Goal: Obtain resource: Obtain resource

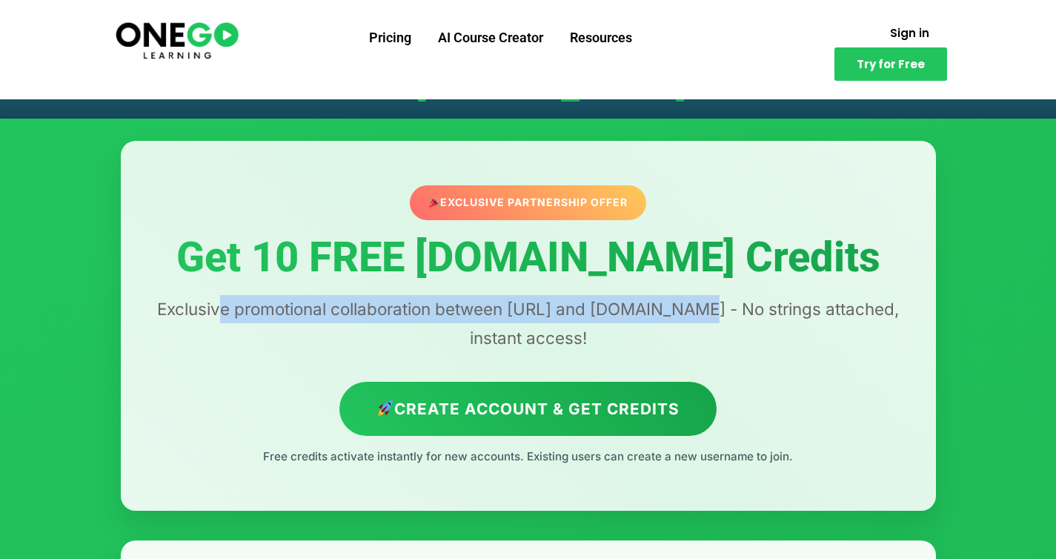
drag, startPoint x: 221, startPoint y: 310, endPoint x: 703, endPoint y: 310, distance: 481.8
click at [703, 310] on p "Exclusive promotional collaboration between [URL] and [DOMAIN_NAME] - No string…" at bounding box center [528, 323] width 756 height 56
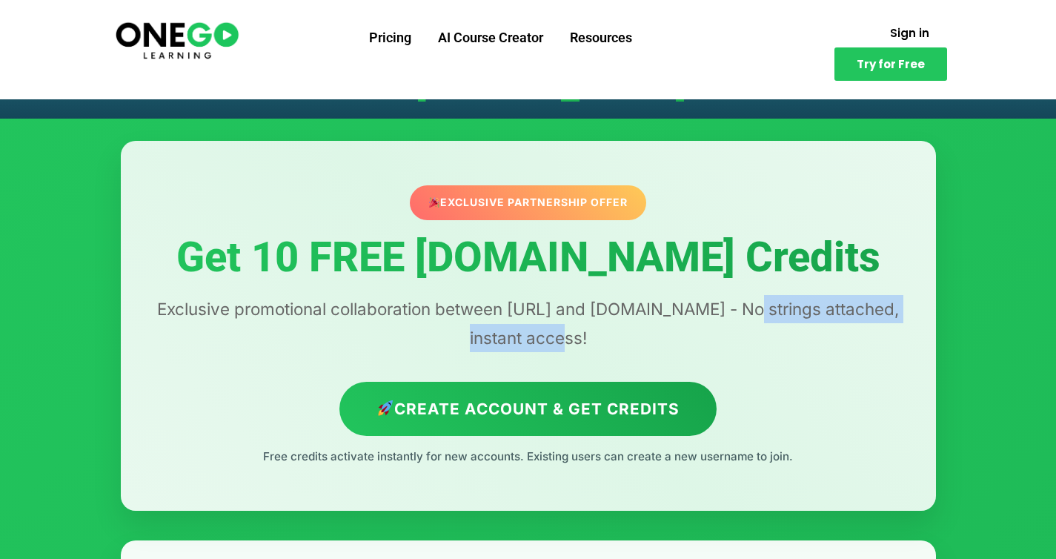
drag, startPoint x: 752, startPoint y: 311, endPoint x: 559, endPoint y: 332, distance: 194.6
click at [559, 332] on p "Exclusive promotional collaboration between [URL] and [DOMAIN_NAME] - No string…" at bounding box center [528, 323] width 756 height 56
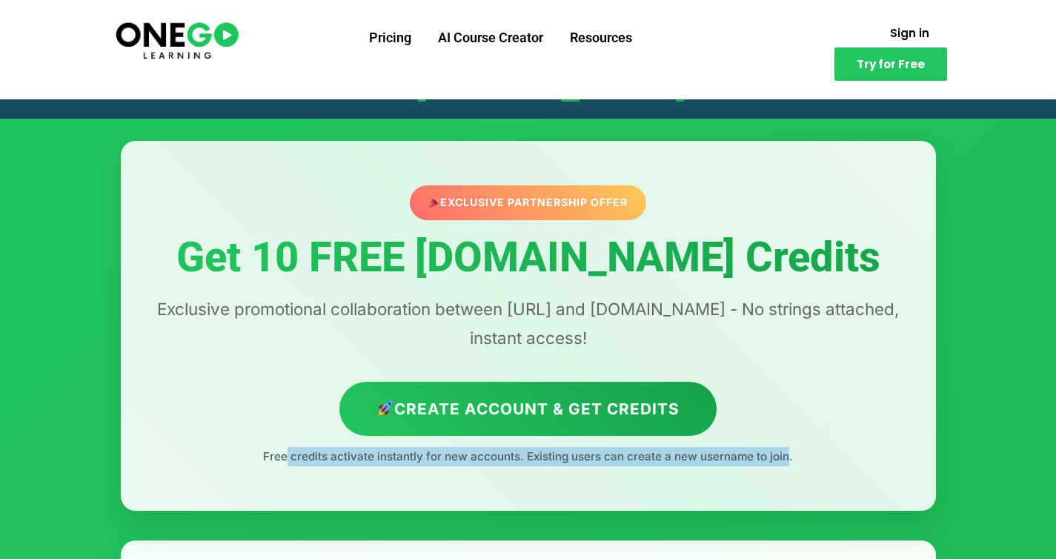
drag, startPoint x: 282, startPoint y: 460, endPoint x: 781, endPoint y: 463, distance: 499.6
click at [781, 463] on p "Free credits activate instantly for new accounts. Existing users can create a n…" at bounding box center [528, 456] width 756 height 19
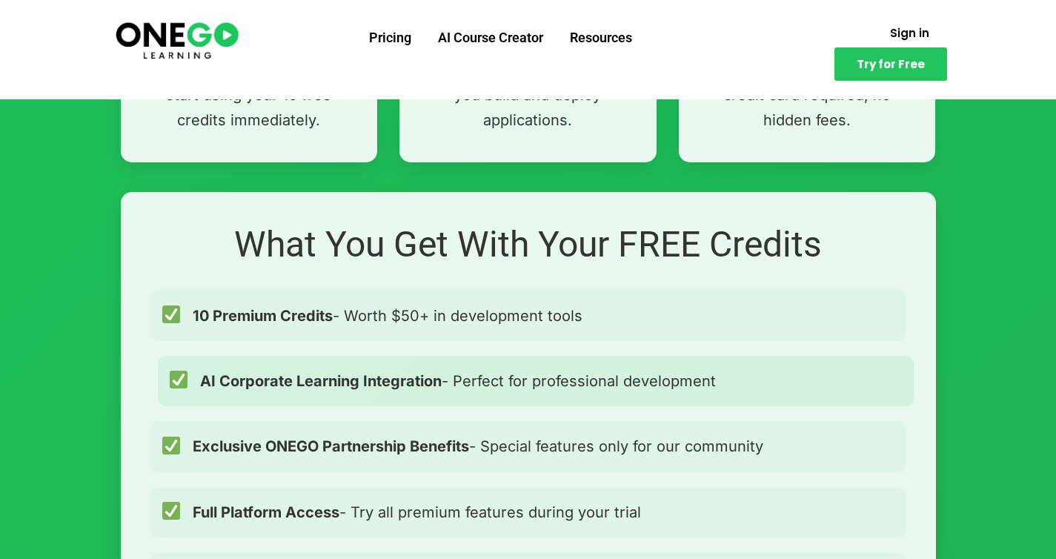
scroll to position [1041, 0]
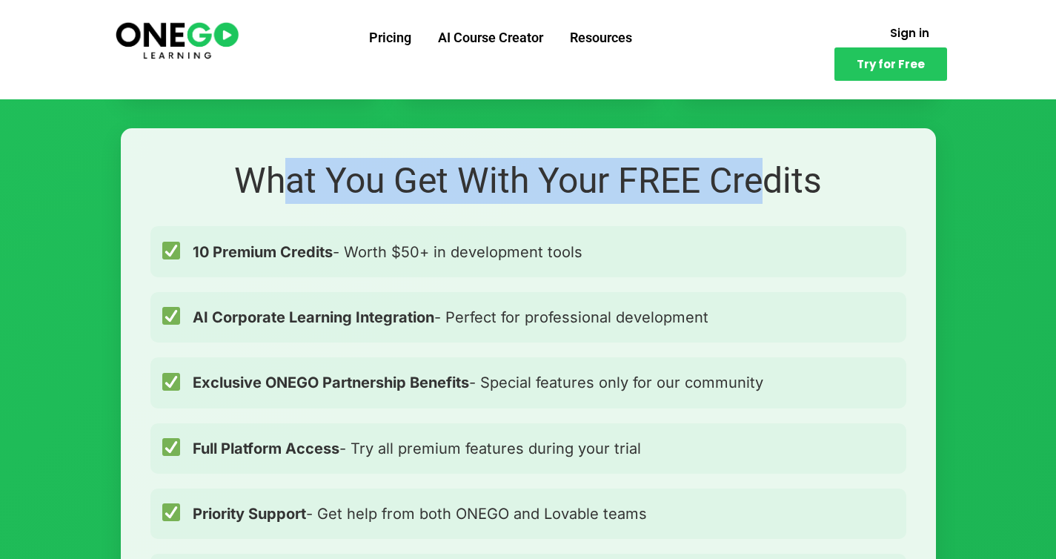
drag, startPoint x: 397, startPoint y: 188, endPoint x: 755, endPoint y: 196, distance: 358.9
click at [755, 196] on h2 "What You Get With Your FREE Credits" at bounding box center [528, 181] width 756 height 46
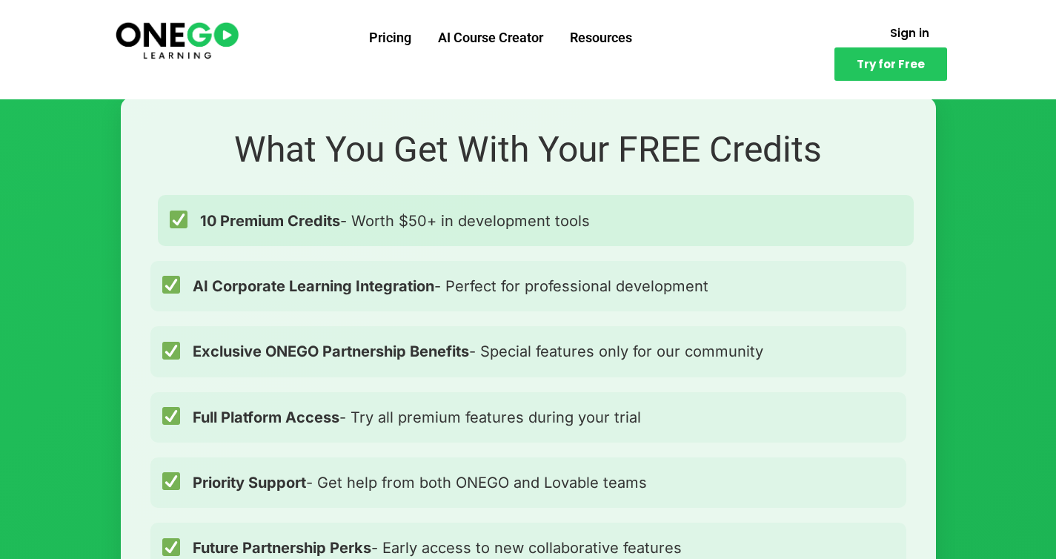
scroll to position [1102, 0]
